Goal: Find specific page/section: Find specific page/section

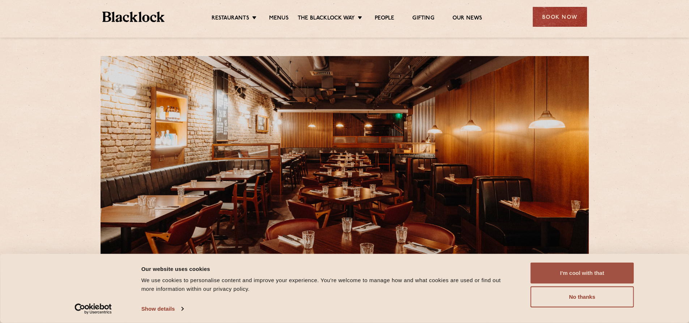
click at [582, 267] on button "I'm cool with that" at bounding box center [581, 272] width 103 height 21
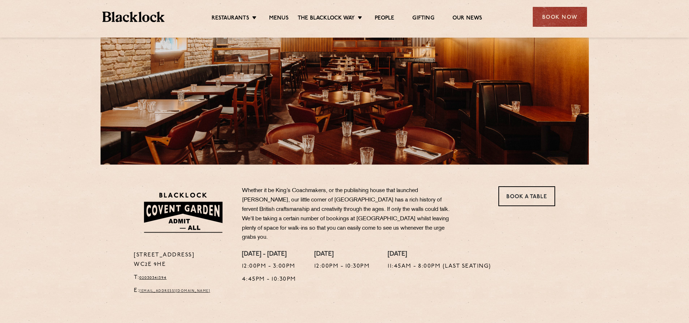
scroll to position [108, 0]
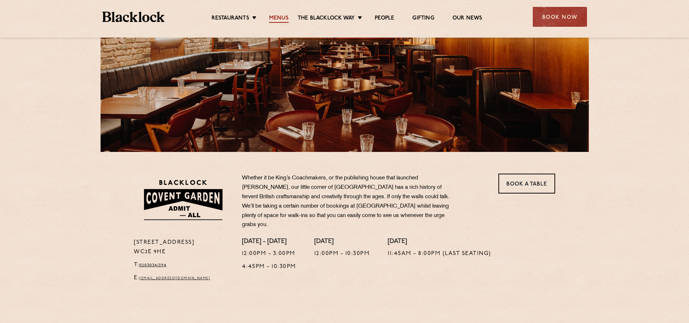
click at [283, 19] on link "Menus" at bounding box center [279, 19] width 20 height 8
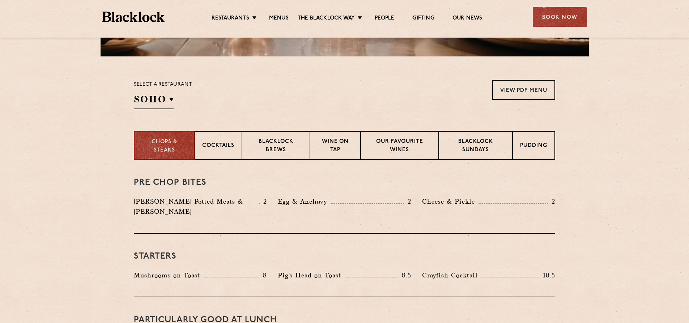
scroll to position [217, 0]
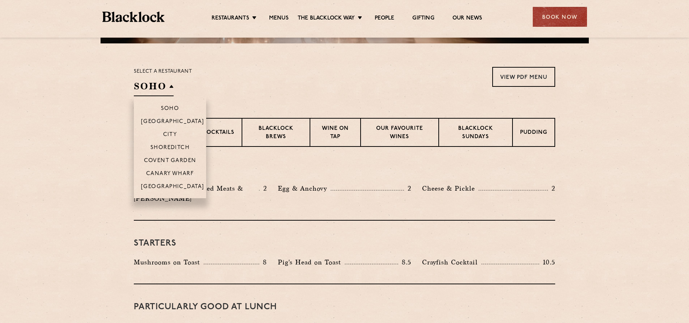
click at [172, 85] on h2 "SOHO" at bounding box center [154, 88] width 40 height 16
click at [165, 162] on p "Covent Garden" at bounding box center [170, 161] width 52 height 7
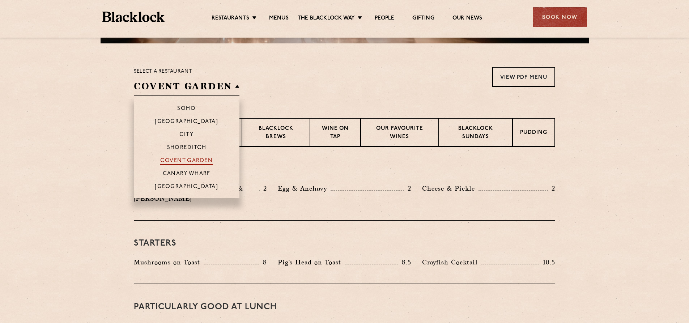
click at [164, 161] on p "Covent Garden" at bounding box center [186, 161] width 52 height 7
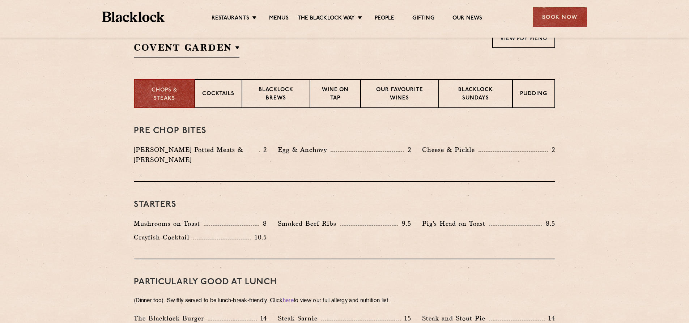
scroll to position [238, 0]
